Goal: Information Seeking & Learning: Learn about a topic

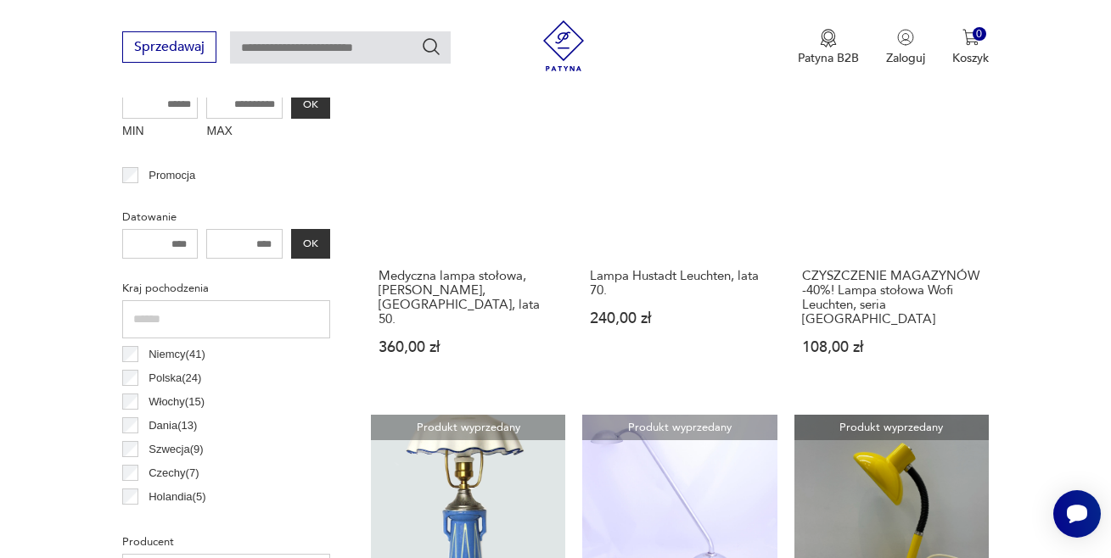
scroll to position [703, 0]
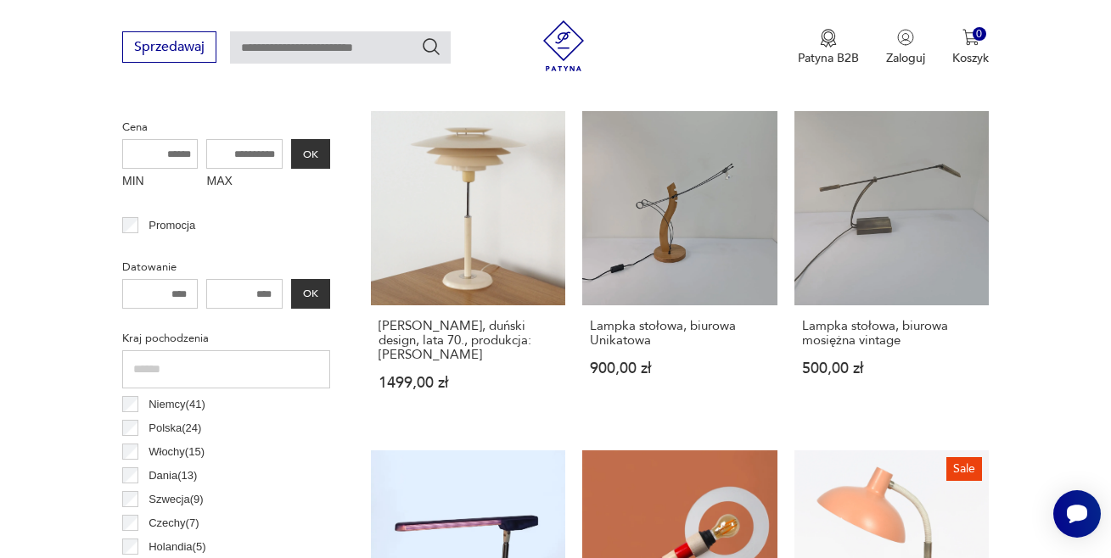
scroll to position [705, 0]
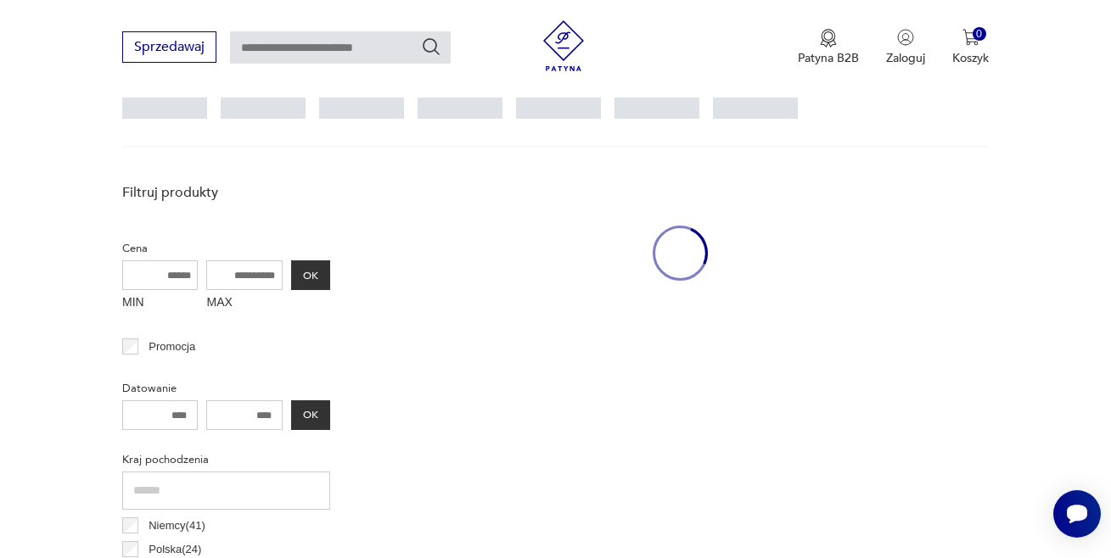
scroll to position [451, 0]
